Goal: Task Accomplishment & Management: Manage account settings

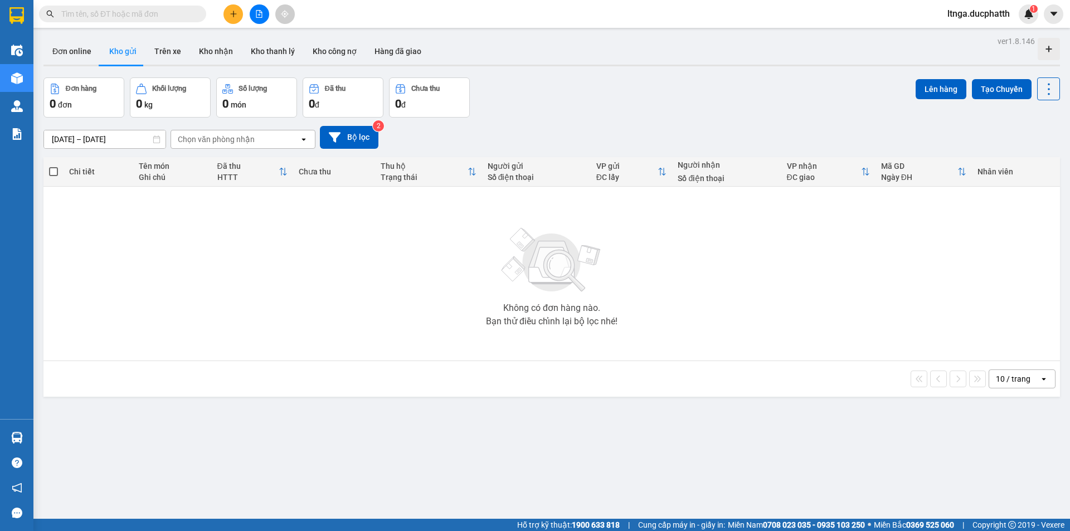
click at [105, 13] on input "text" at bounding box center [126, 14] width 131 height 12
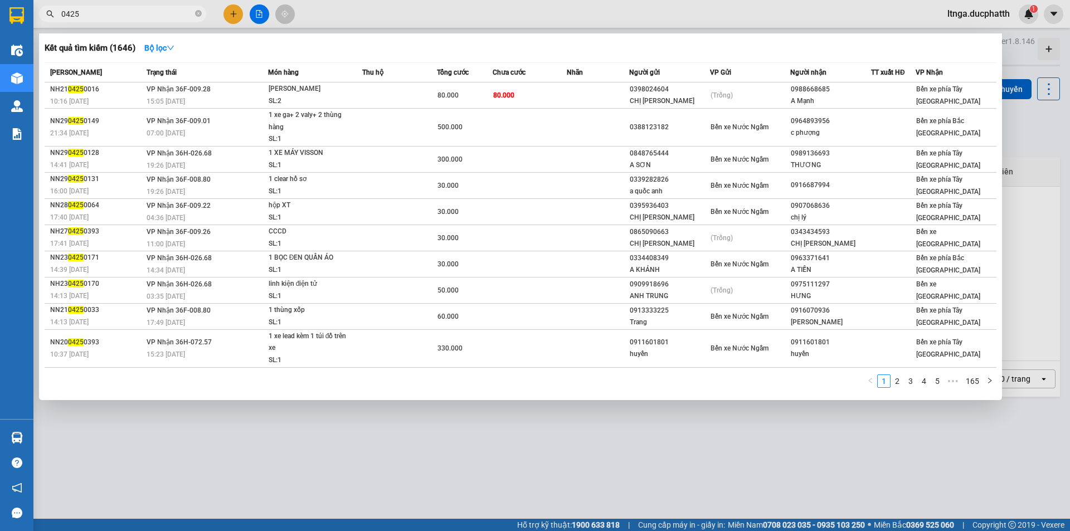
drag, startPoint x: 94, startPoint y: 7, endPoint x: 39, endPoint y: 11, distance: 54.7
click at [39, 11] on span "0425" at bounding box center [122, 14] width 167 height 17
click at [82, 13] on input "0425" at bounding box center [126, 14] width 131 height 12
type input "0"
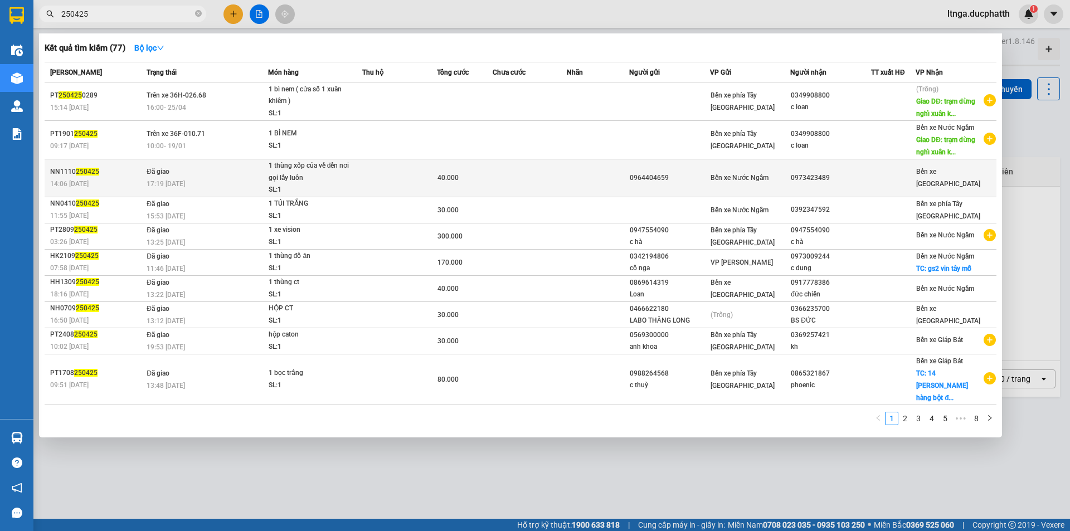
type input "250425"
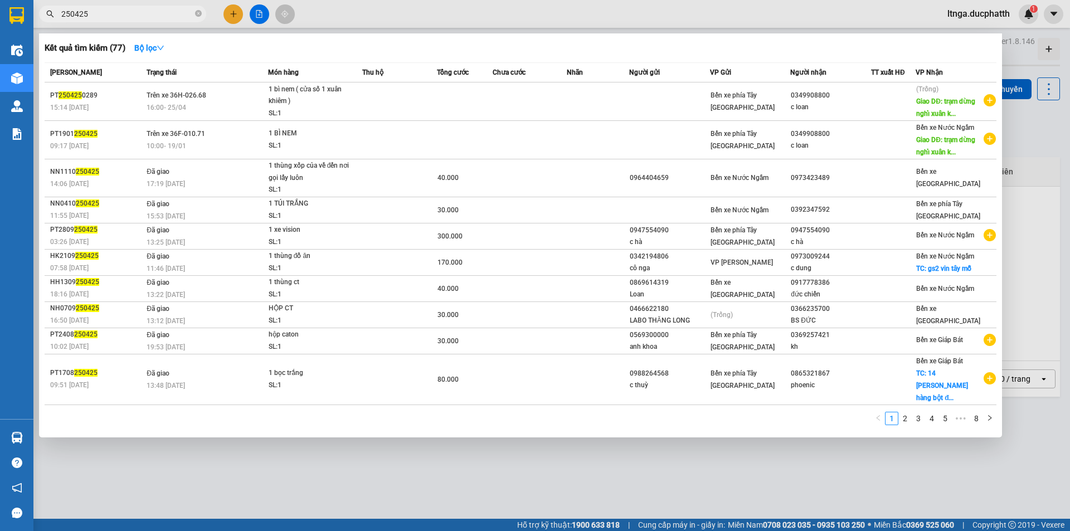
click at [264, 174] on td "Đã giao 17:19 [DATE]" at bounding box center [206, 178] width 124 height 38
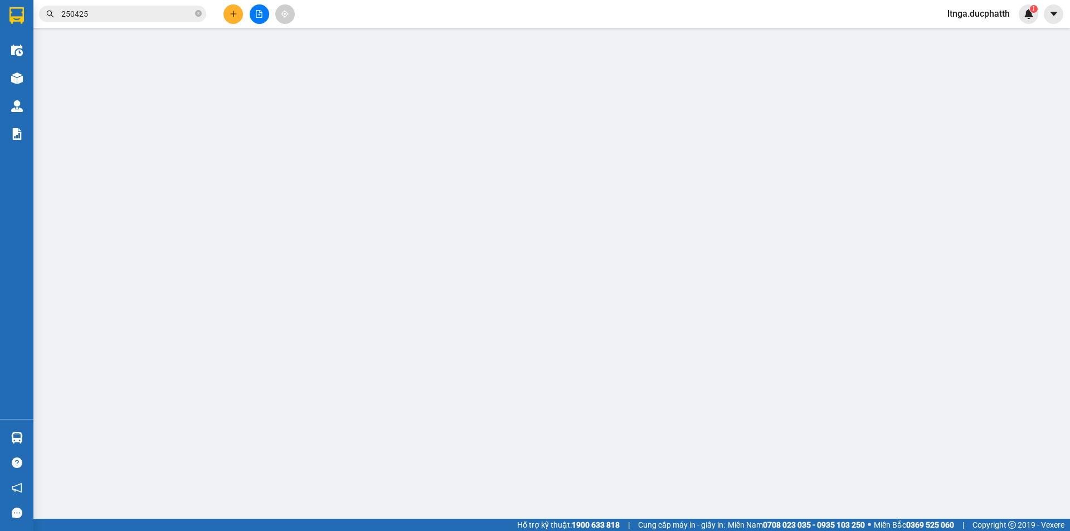
type input "0964404659"
type input "0973423489"
type input "0"
type input "40.000"
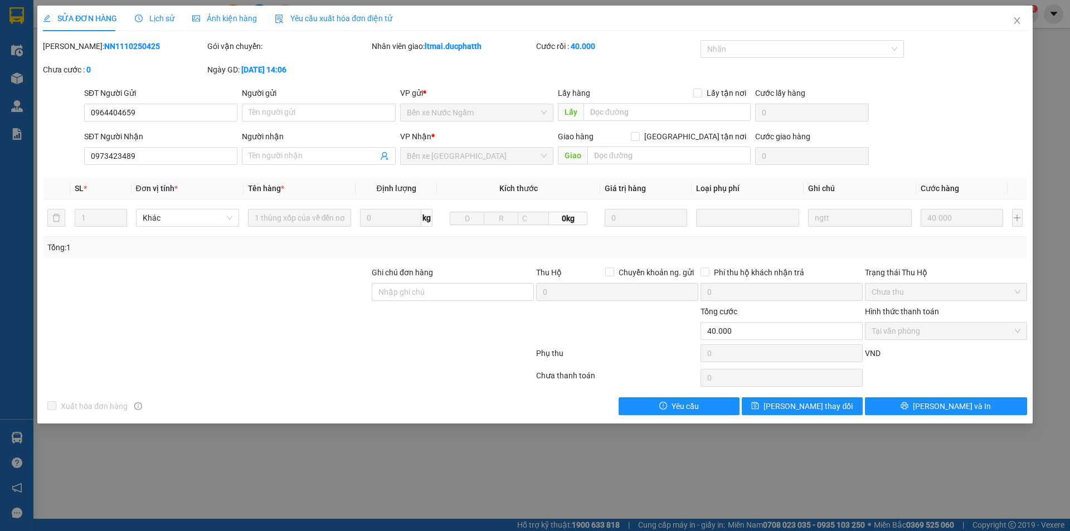
click at [152, 18] on span "Lịch sử" at bounding box center [155, 18] width 40 height 9
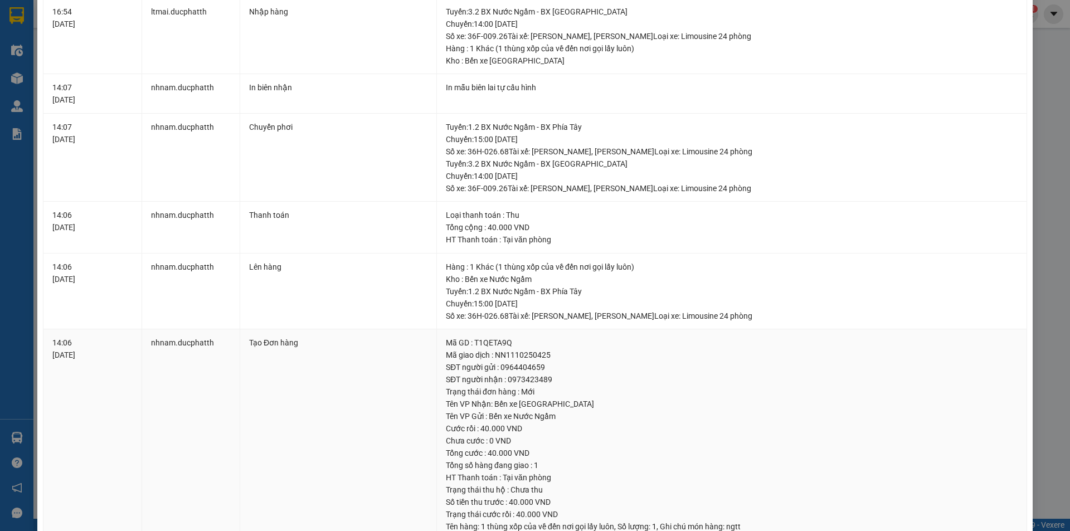
scroll to position [167, 0]
